Goal: Task Accomplishment & Management: Use online tool/utility

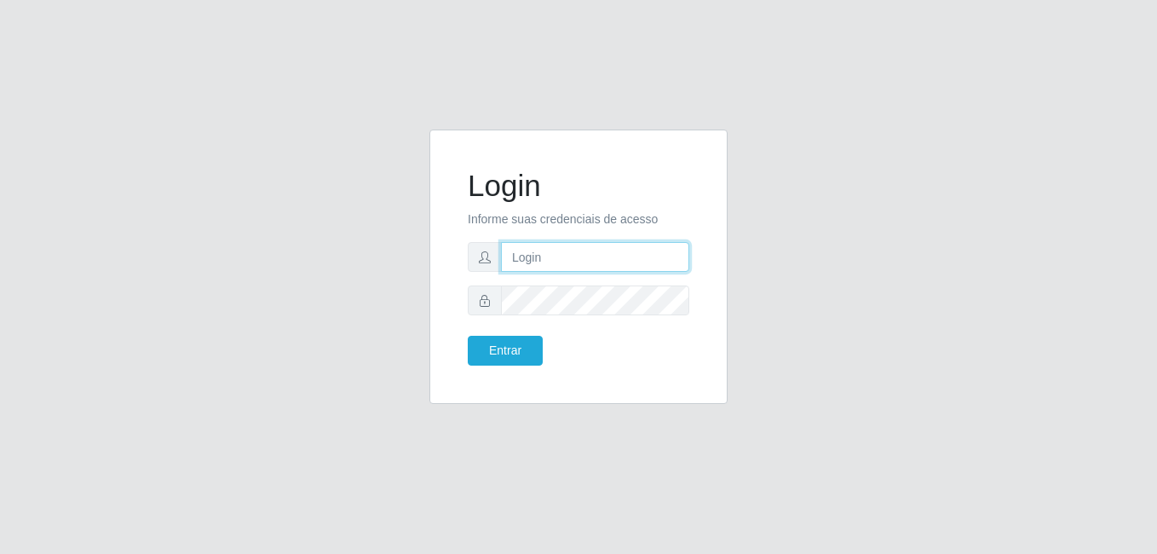
click at [566, 246] on input "text" at bounding box center [595, 257] width 188 height 30
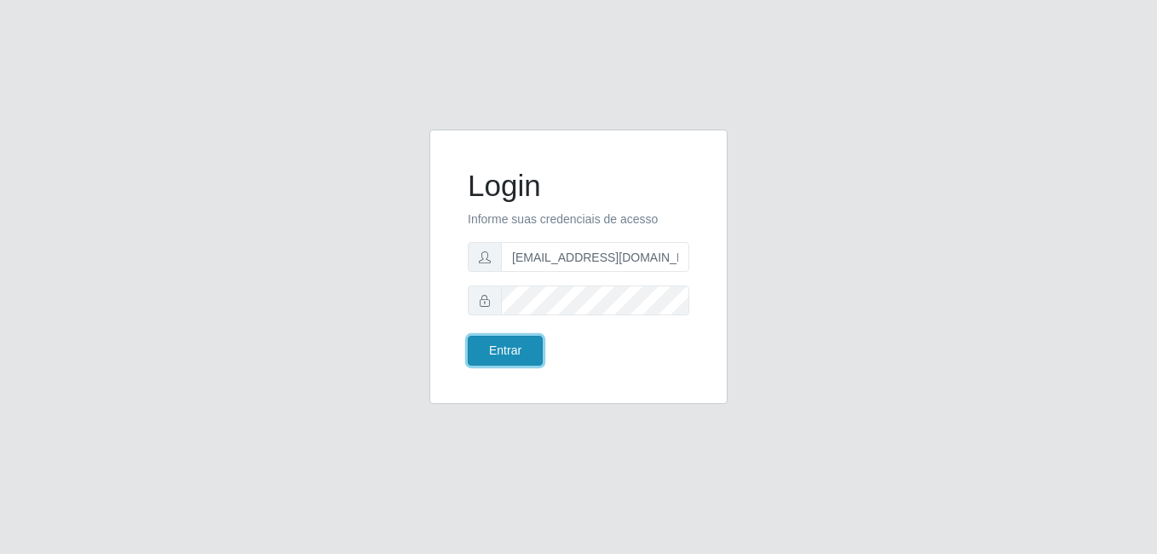
click at [487, 353] on button "Entrar" at bounding box center [505, 351] width 75 height 30
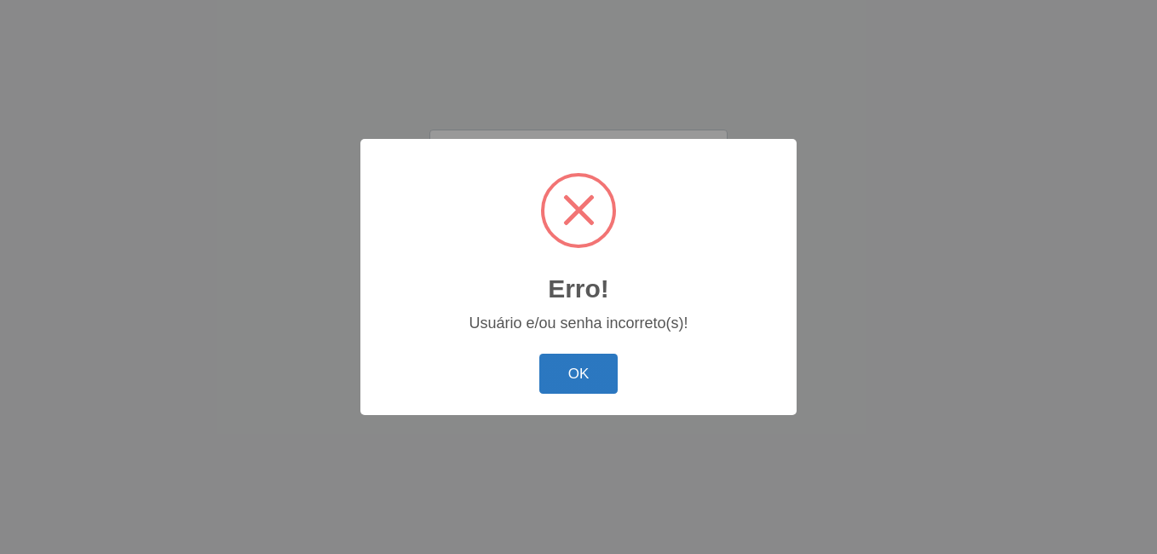
click at [582, 366] on button "OK" at bounding box center [578, 374] width 79 height 40
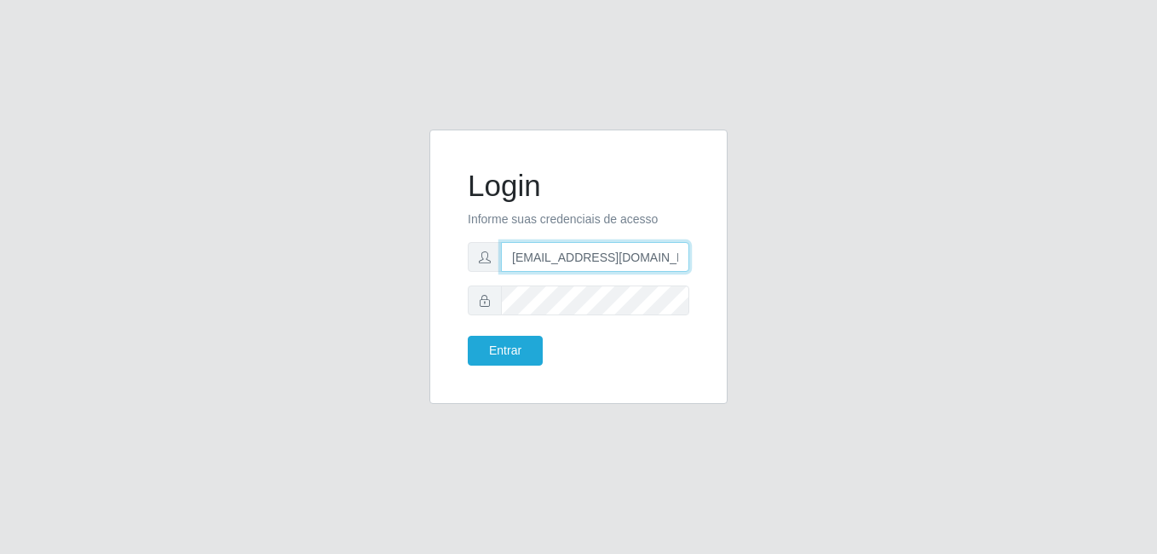
click at [619, 262] on input "gerencia.prazeres@arcomix.com.br" at bounding box center [595, 257] width 188 height 30
click at [676, 260] on input "gerencia.prazeres@arcomix.com.br" at bounding box center [595, 257] width 188 height 30
type input "gerencia.prazeres@arcomix"
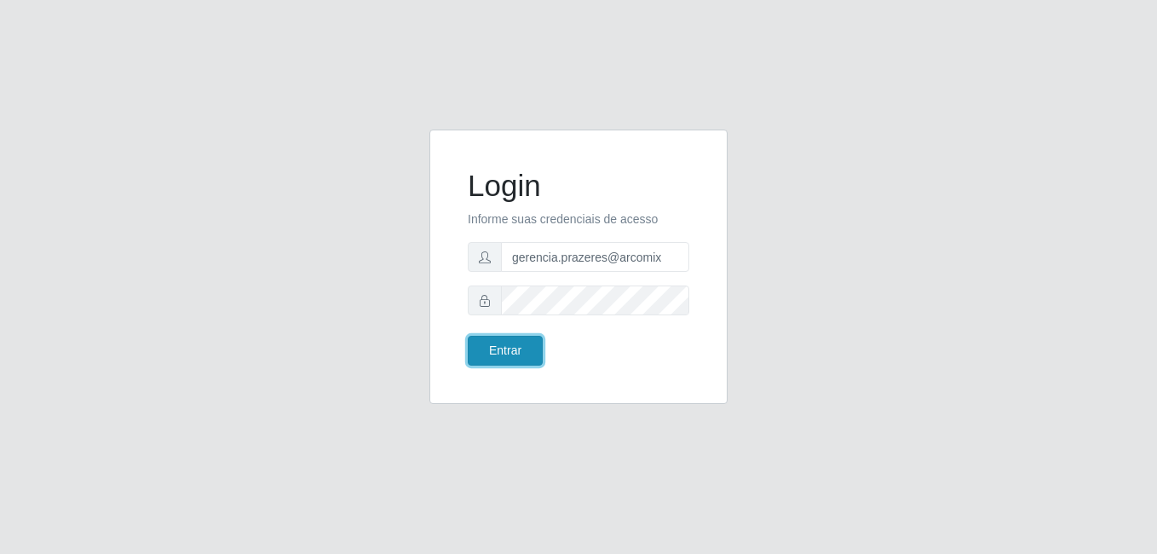
click at [511, 351] on button "Entrar" at bounding box center [505, 351] width 75 height 30
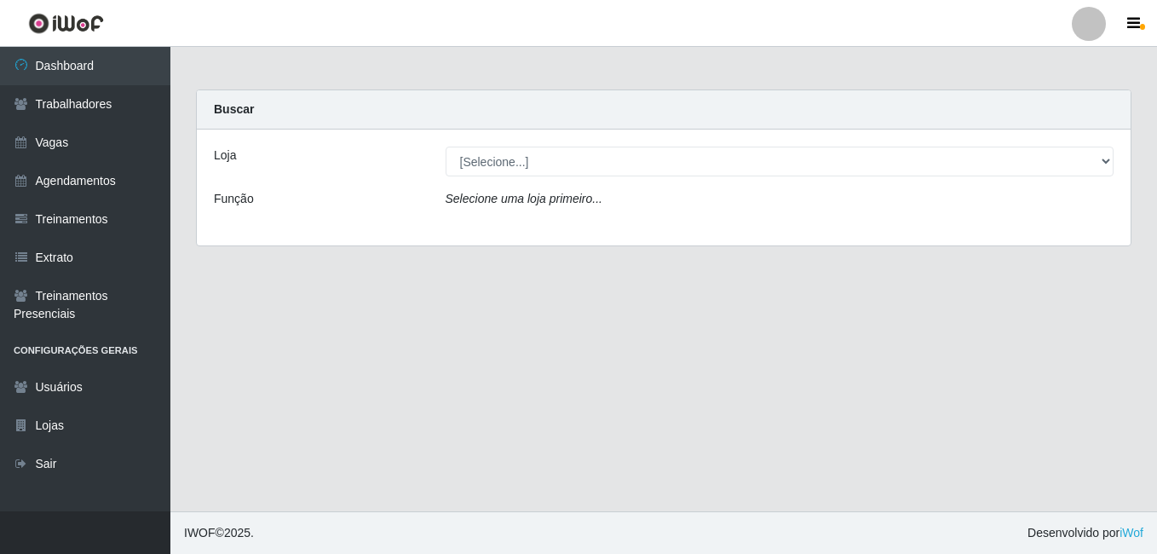
click at [786, 146] on div "Loja [Selecione...] Leta - Arco-Mix Cajueiro Seco Função Selecione uma loja pri…" at bounding box center [664, 188] width 934 height 116
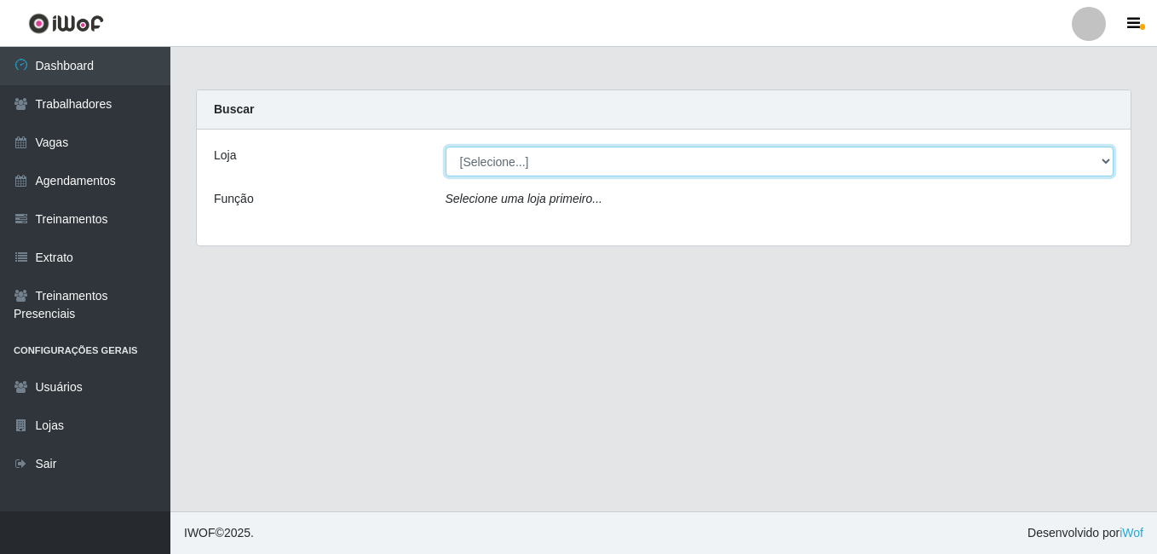
click at [790, 163] on select "[Selecione...] Leta - Arco-Mix Cajueiro Seco" at bounding box center [780, 162] width 669 height 30
select select "482"
click at [446, 147] on select "[Selecione...] Leta - Arco-Mix Cajueiro Seco" at bounding box center [780, 162] width 669 height 30
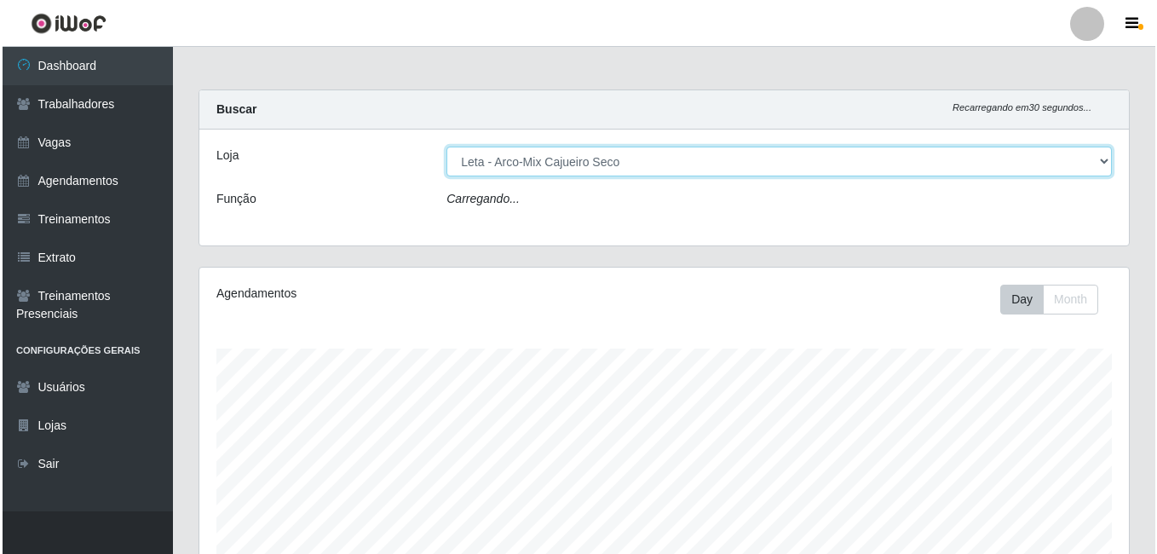
scroll to position [354, 930]
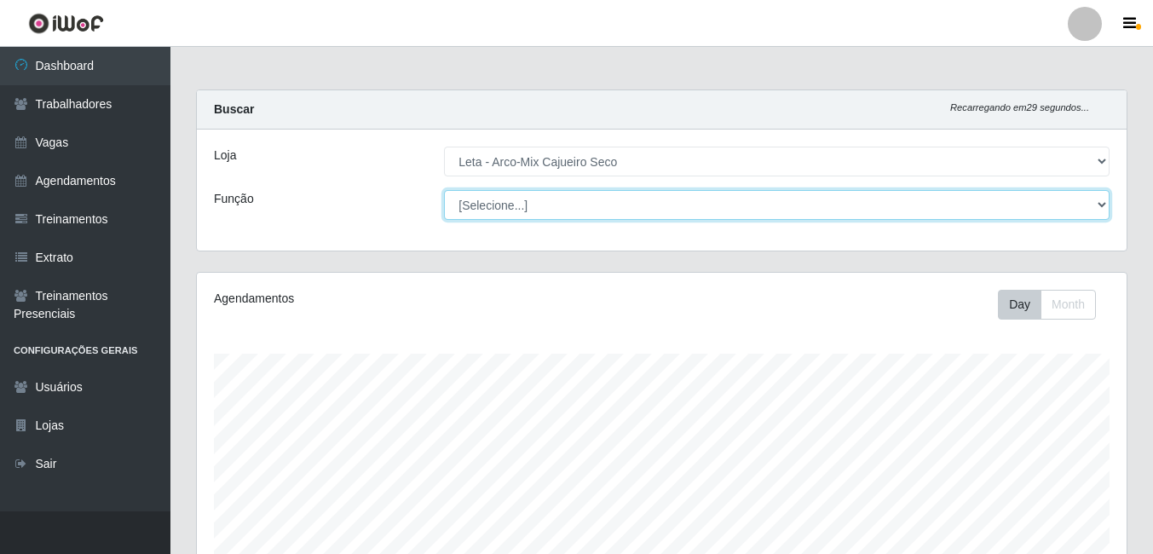
click at [669, 207] on select "[Selecione...] Promotor" at bounding box center [776, 205] width 665 height 30
select select "129"
click at [444, 190] on select "[Selecione...] Promotor" at bounding box center [776, 205] width 665 height 30
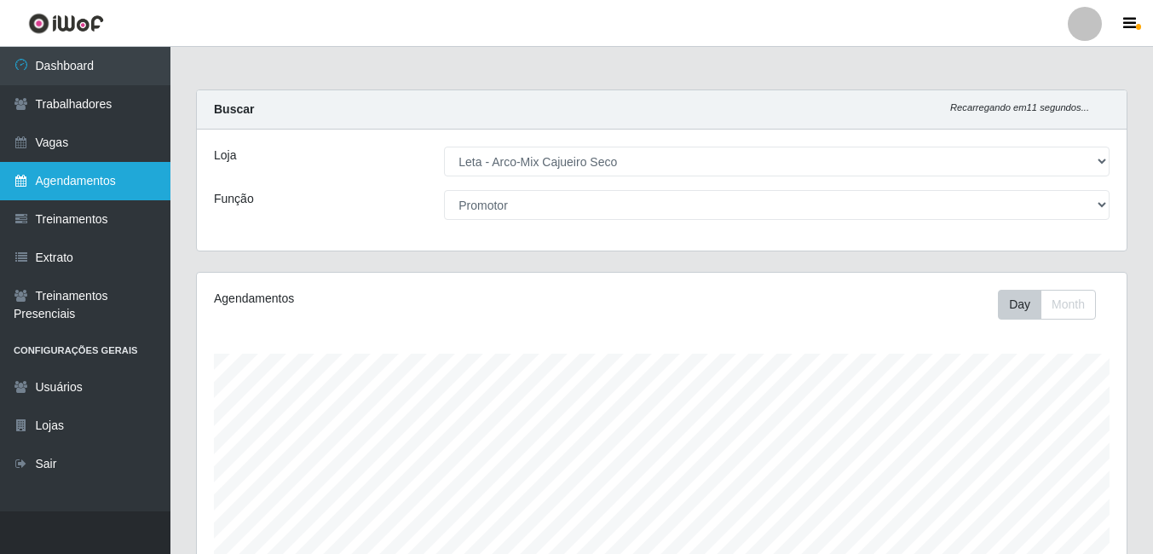
click at [70, 190] on link "Agendamentos" at bounding box center [85, 181] width 170 height 38
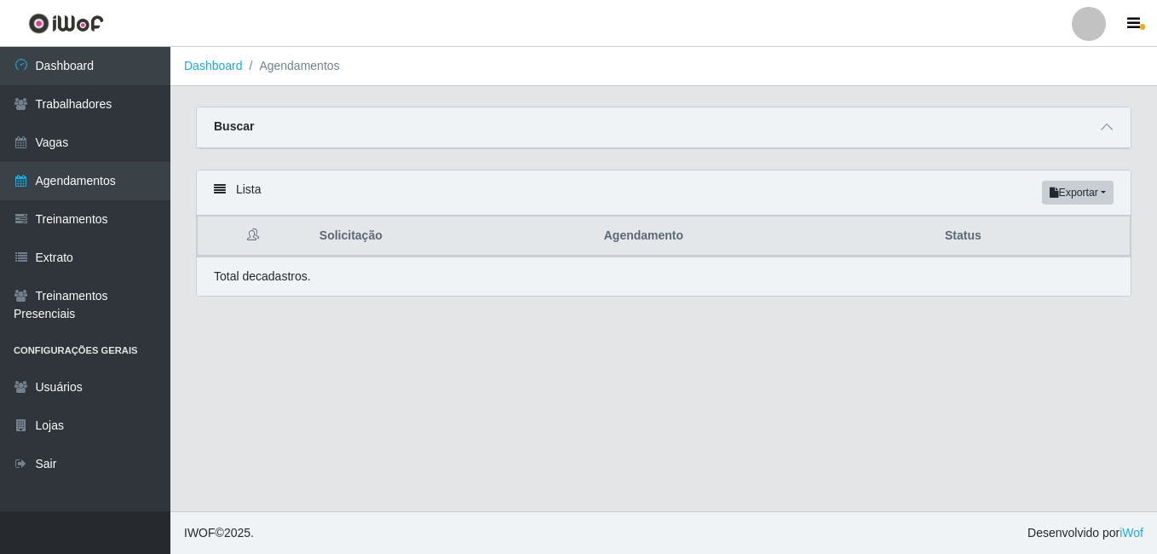
click at [258, 238] on icon at bounding box center [253, 234] width 12 height 12
click at [274, 287] on div "Total de cadastros." at bounding box center [664, 275] width 934 height 39
click at [92, 130] on link "Vagas" at bounding box center [85, 143] width 170 height 38
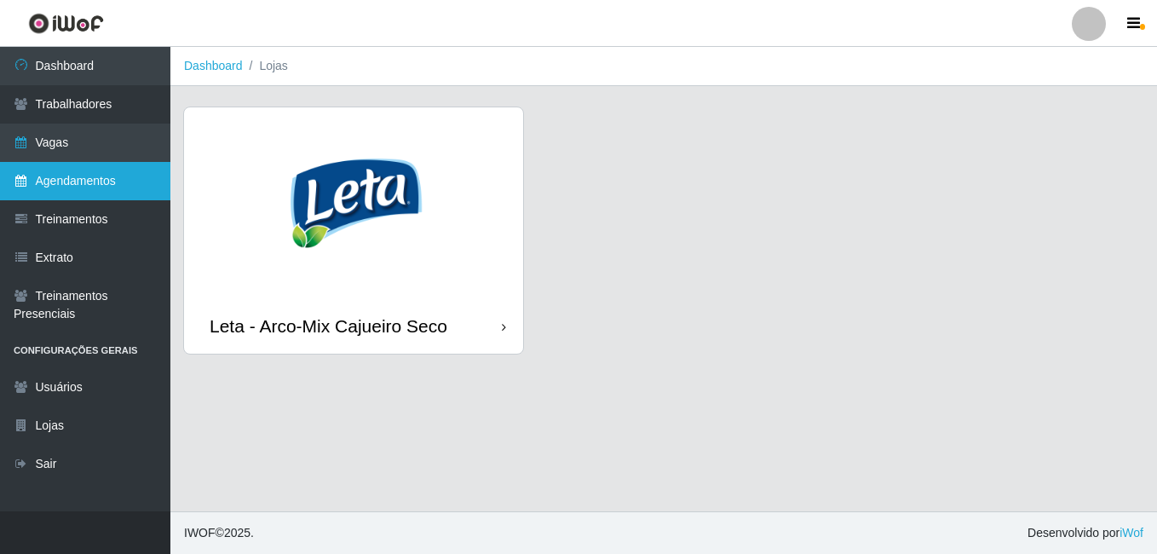
click at [90, 182] on link "Agendamentos" at bounding box center [85, 181] width 170 height 38
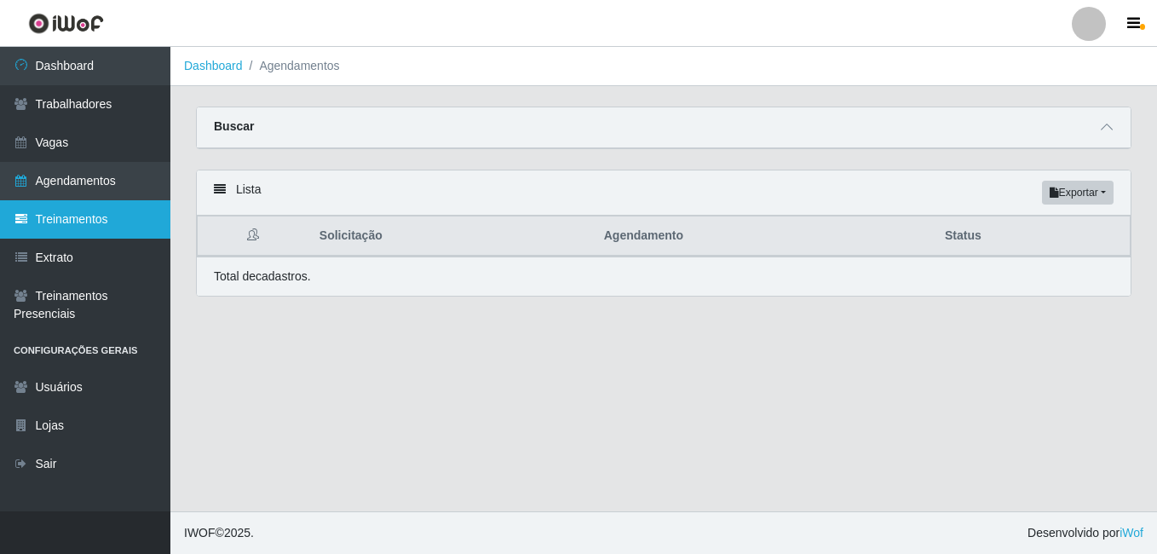
click at [100, 221] on link "Treinamentos" at bounding box center [85, 219] width 170 height 38
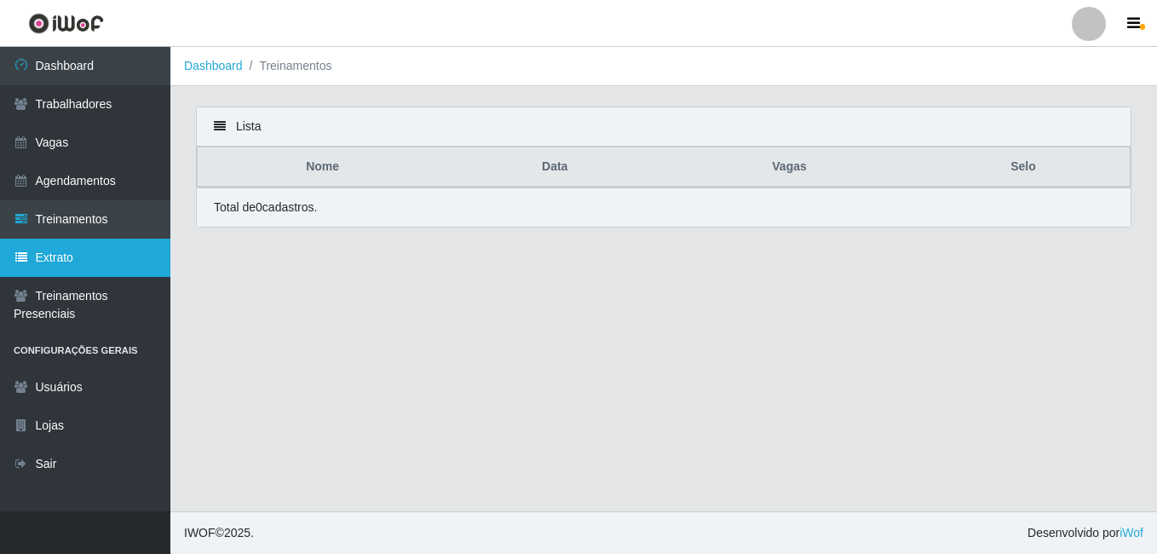
click at [95, 253] on link "Extrato" at bounding box center [85, 258] width 170 height 38
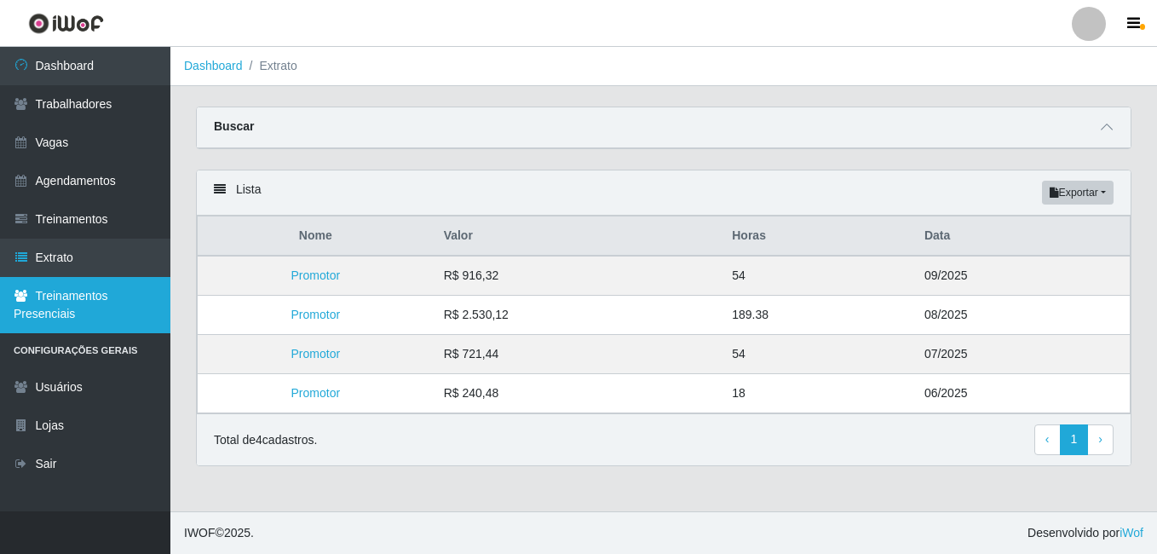
click at [101, 288] on link "Treinamentos Presenciais" at bounding box center [85, 305] width 170 height 56
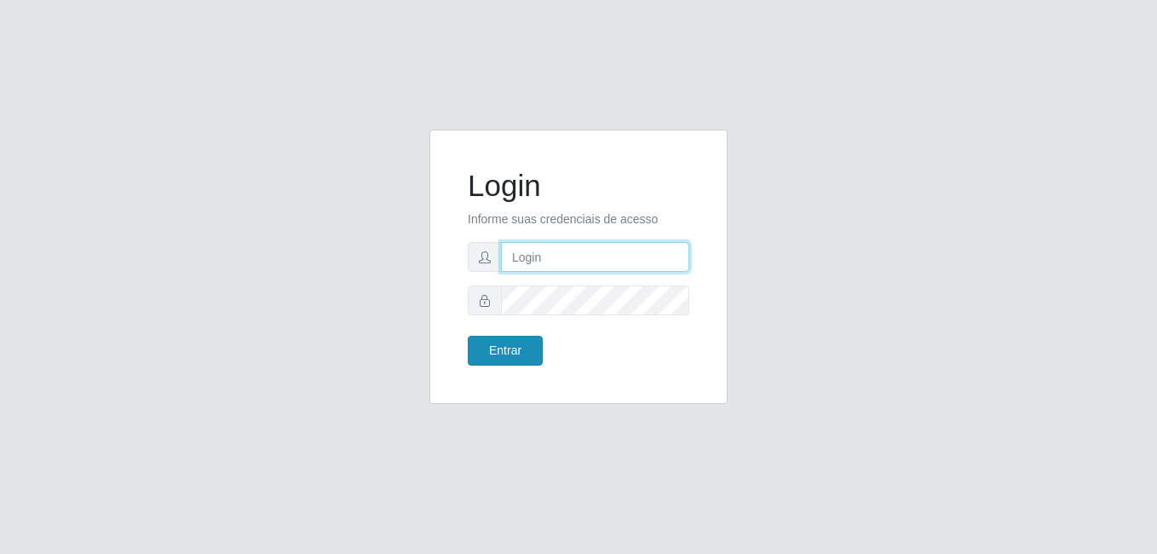
type input "gerencia.prazeres@arcomix"
click at [521, 342] on button "Entrar" at bounding box center [505, 351] width 75 height 30
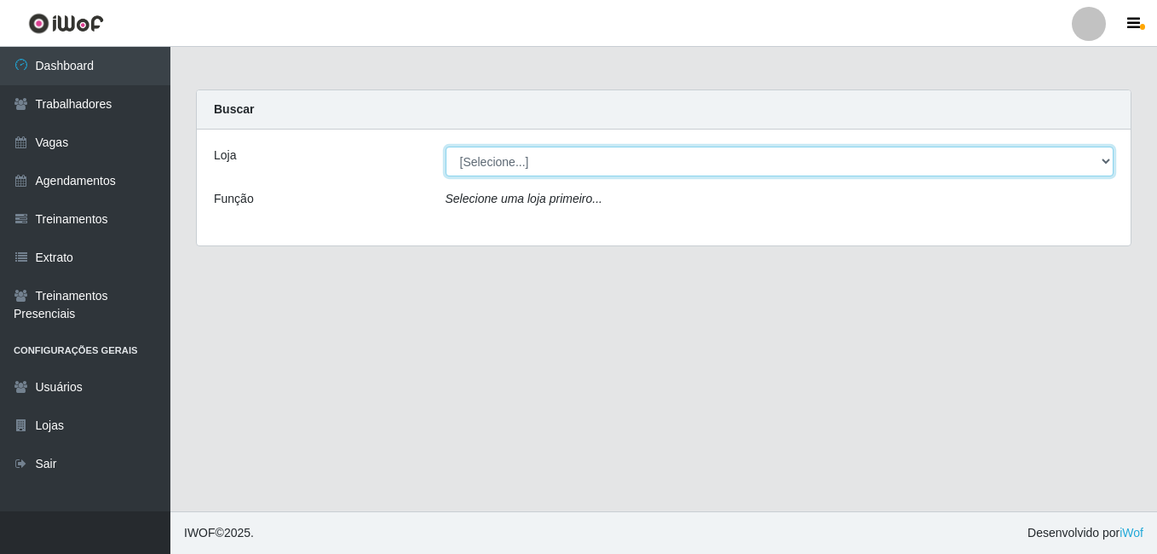
click at [655, 167] on select "[Selecione...] Leta - Arco-Mix Cajueiro Seco" at bounding box center [780, 162] width 669 height 30
select select "482"
click at [446, 147] on select "[Selecione...] Leta - Arco-Mix Cajueiro Seco" at bounding box center [780, 162] width 669 height 30
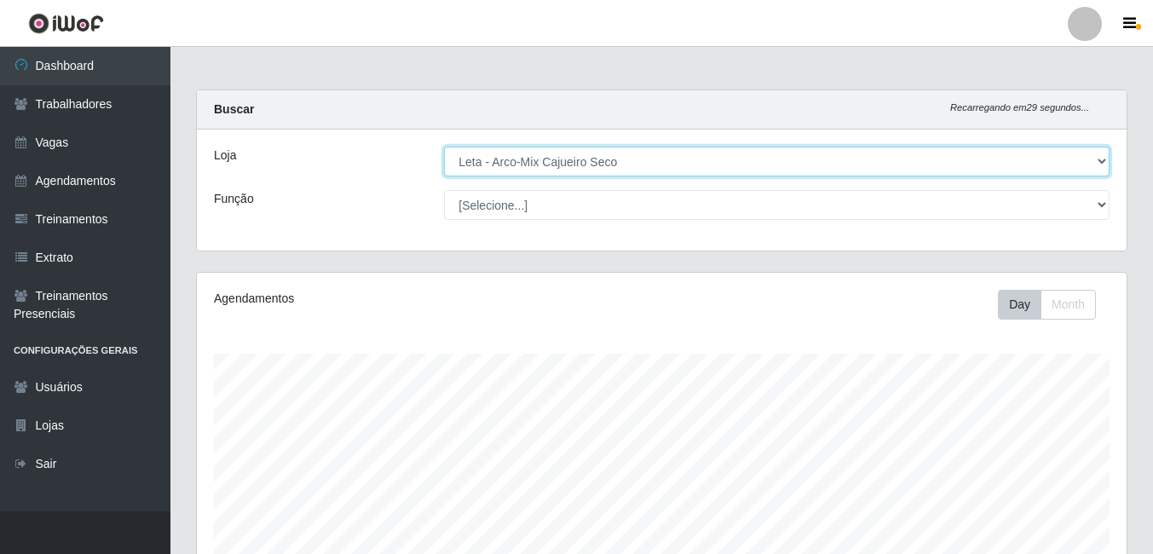
scroll to position [354, 930]
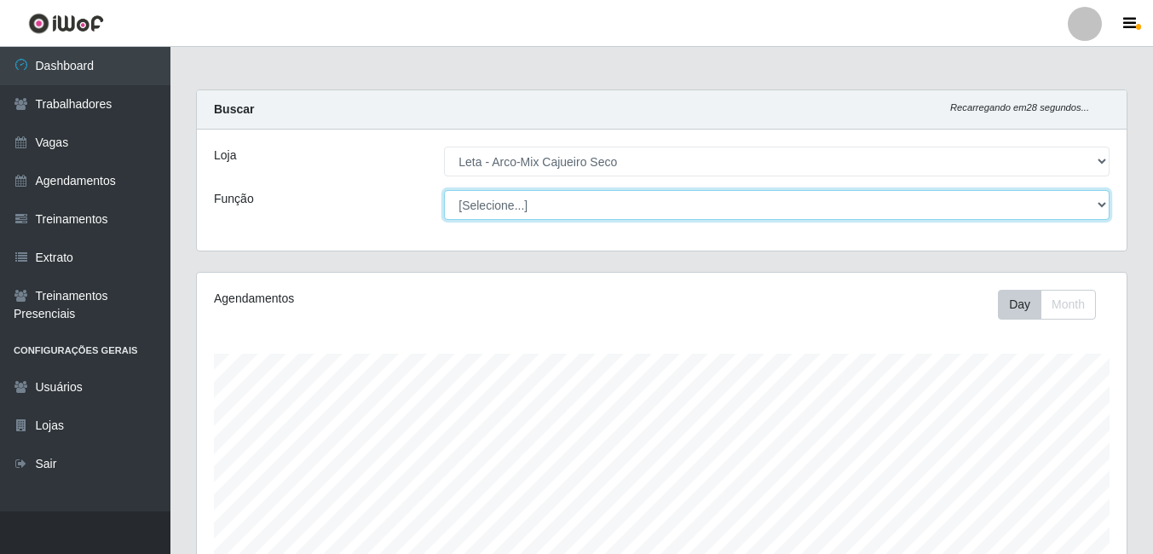
click at [1092, 202] on select "[Selecione...] Promotor" at bounding box center [776, 205] width 665 height 30
select select "129"
click at [444, 190] on select "[Selecione...] Promotor" at bounding box center [776, 205] width 665 height 30
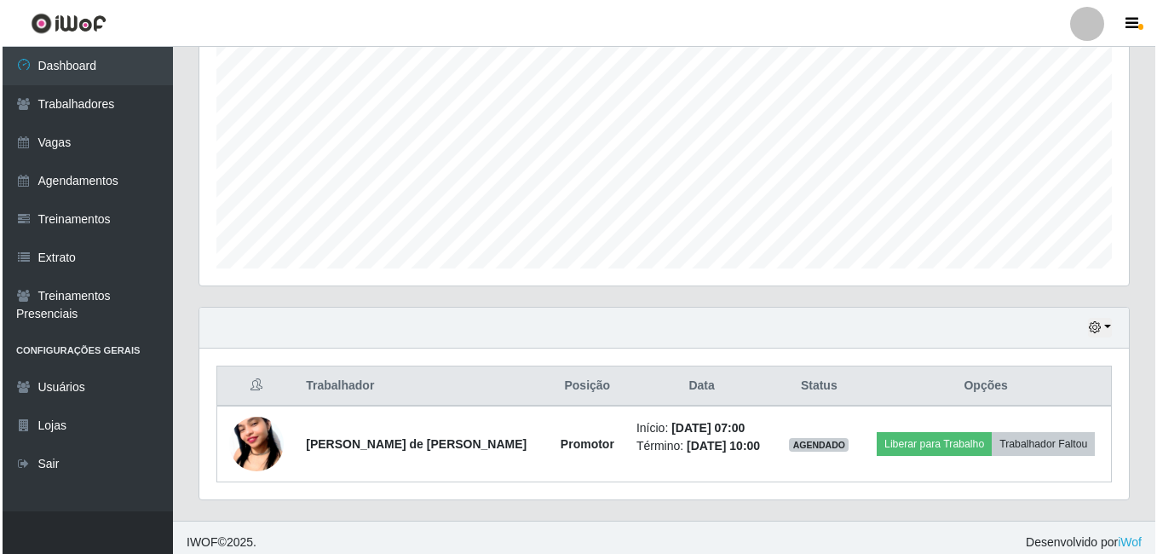
scroll to position [350, 0]
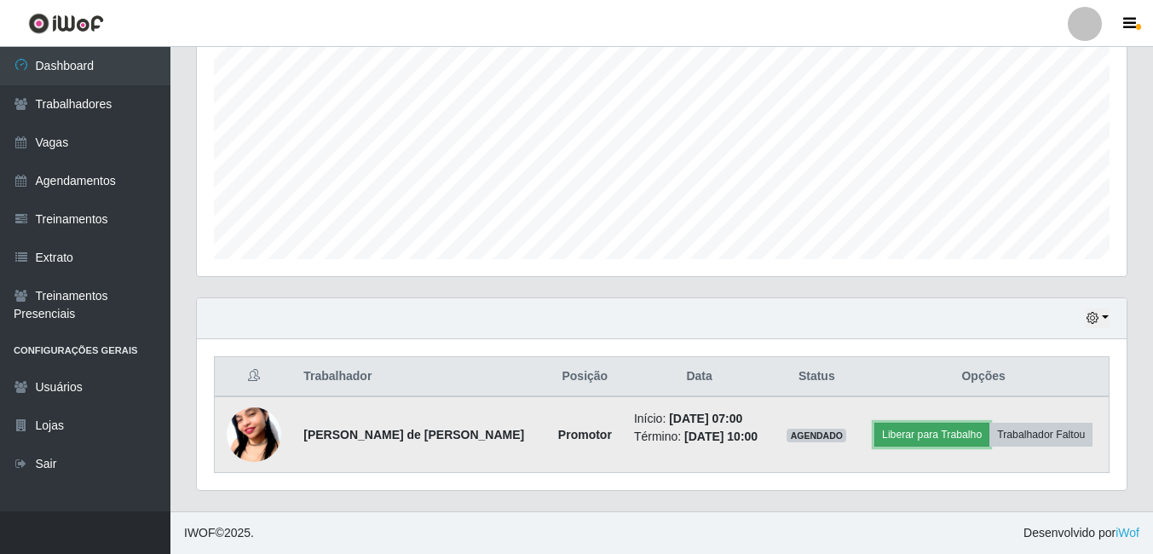
click at [963, 430] on button "Liberar para Trabalho" at bounding box center [931, 435] width 115 height 24
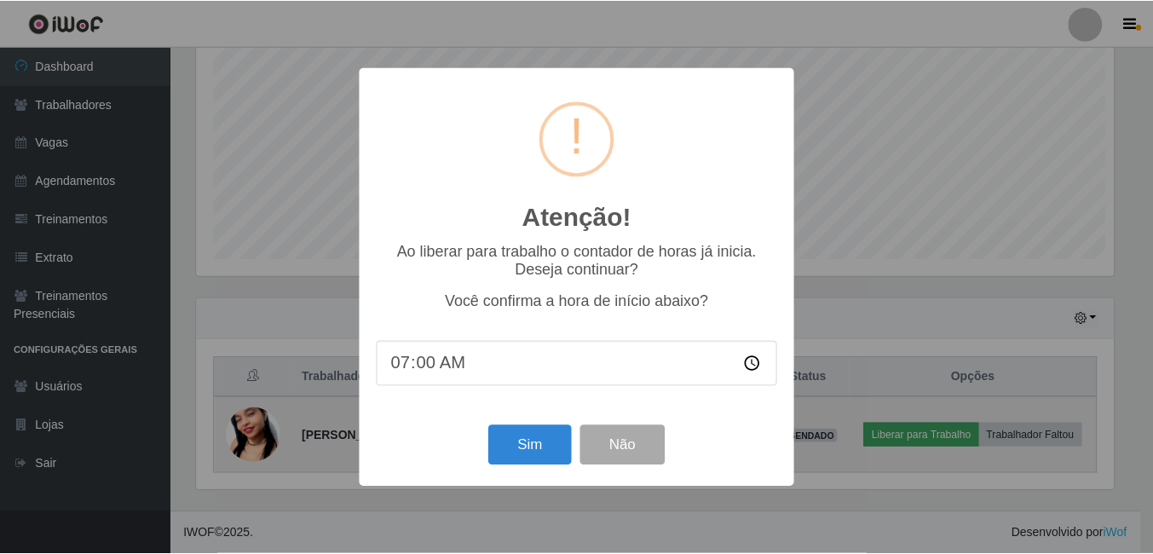
scroll to position [354, 921]
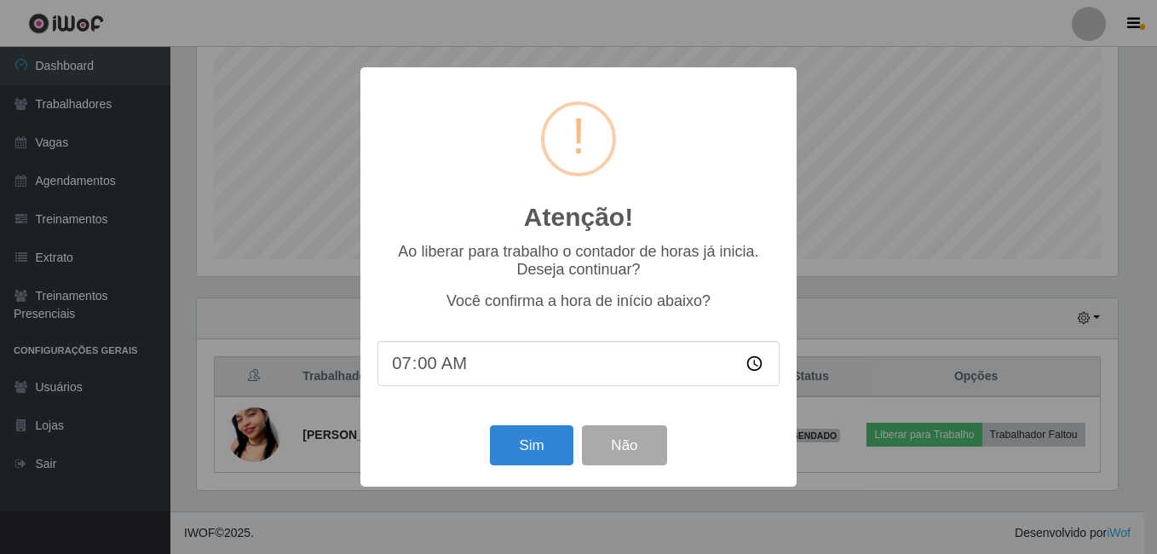
click at [880, 282] on div "Atenção! × Ao liberar para trabalho o contador de horas já inicia. Deseja conti…" at bounding box center [578, 277] width 1157 height 554
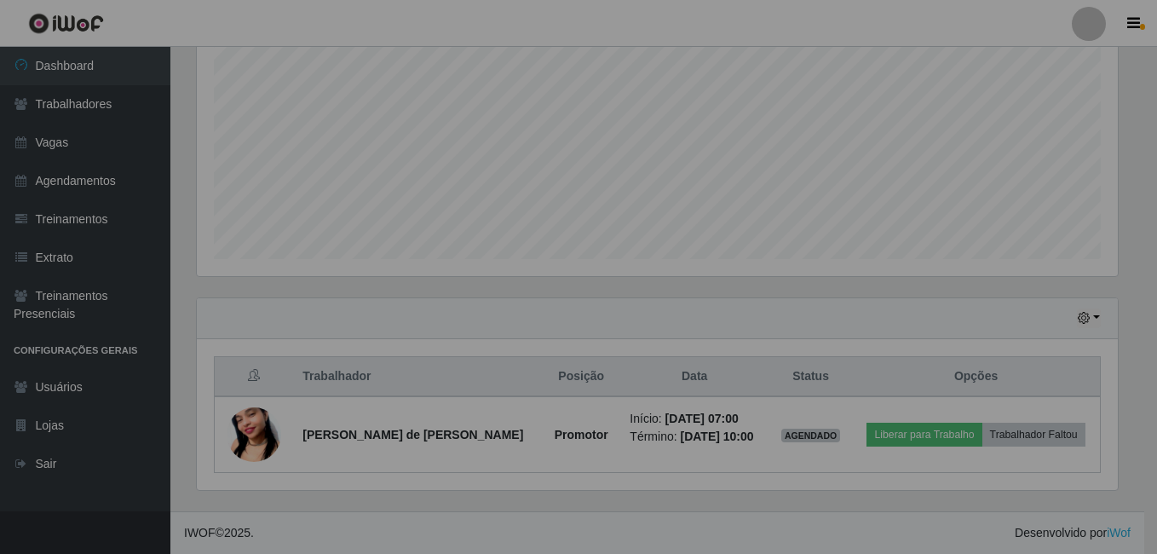
scroll to position [354, 930]
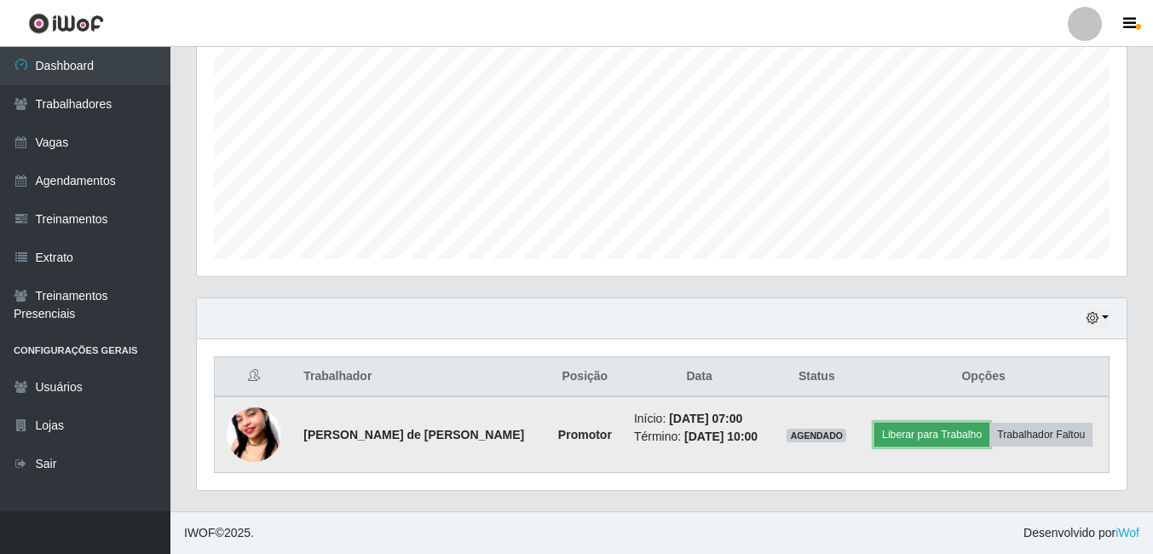
click at [954, 433] on button "Liberar para Trabalho" at bounding box center [931, 435] width 115 height 24
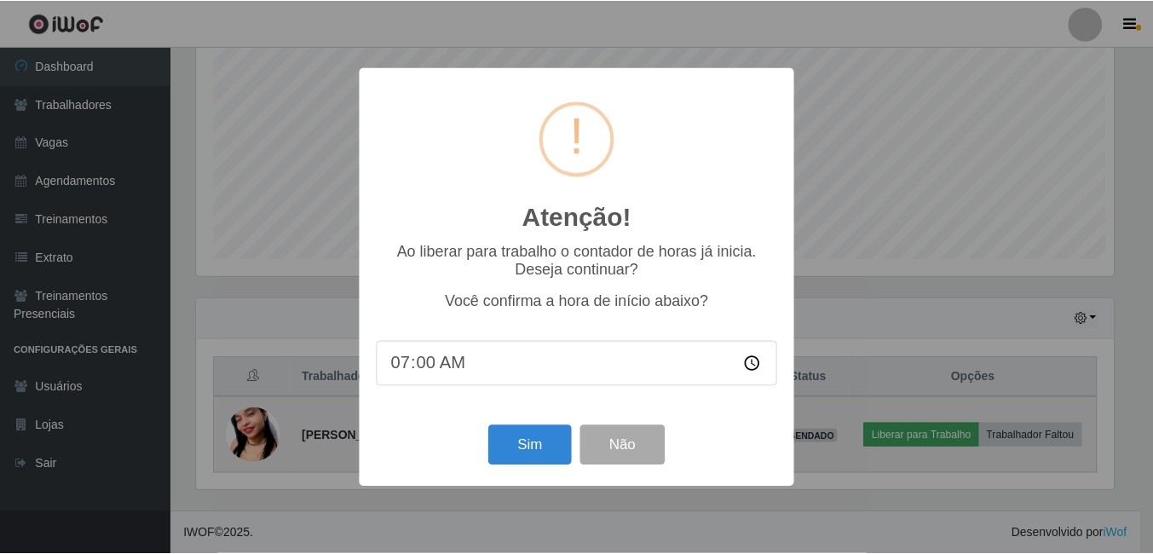
scroll to position [354, 921]
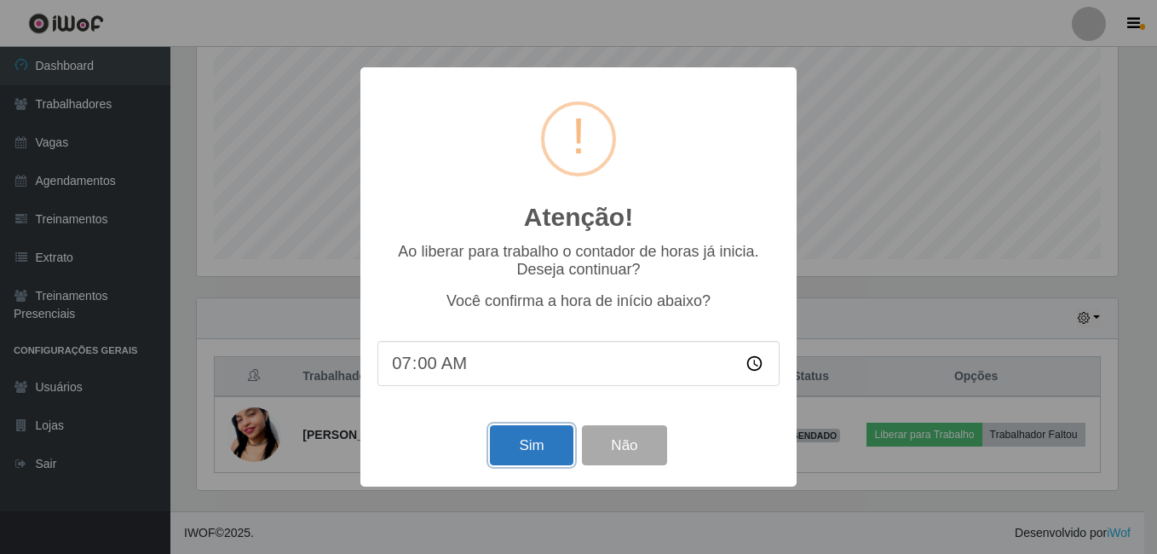
click at [528, 457] on button "Sim" at bounding box center [531, 445] width 83 height 40
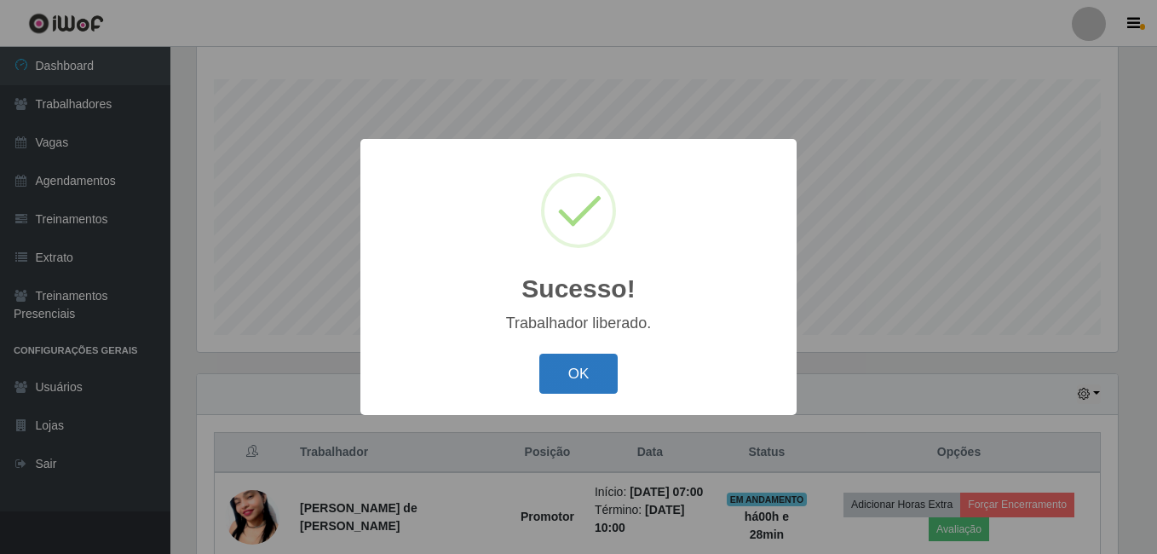
click at [592, 358] on button "OK" at bounding box center [578, 374] width 79 height 40
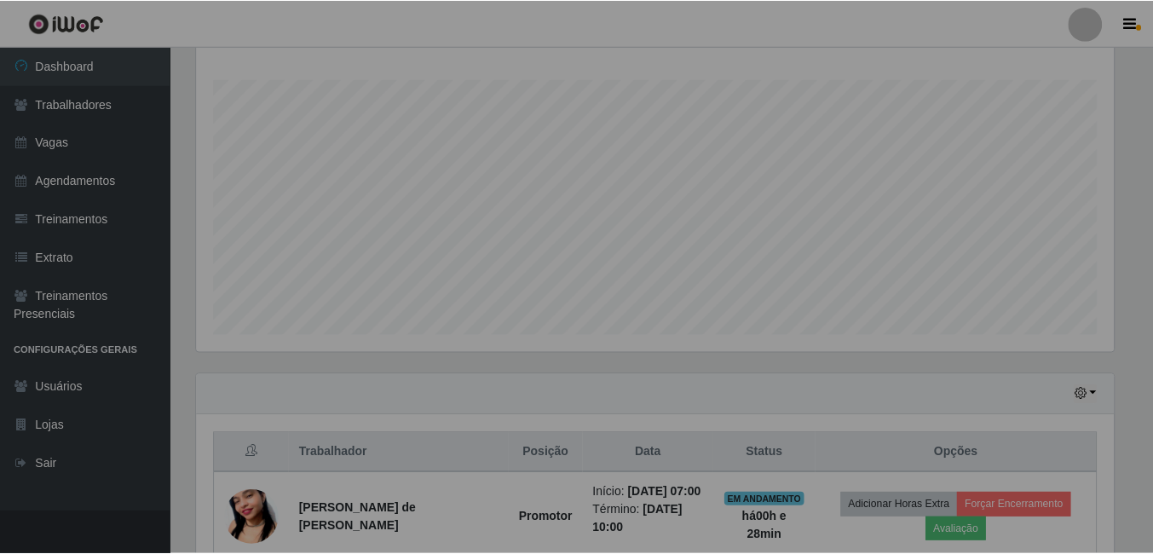
scroll to position [354, 930]
